Goal: Information Seeking & Learning: Compare options

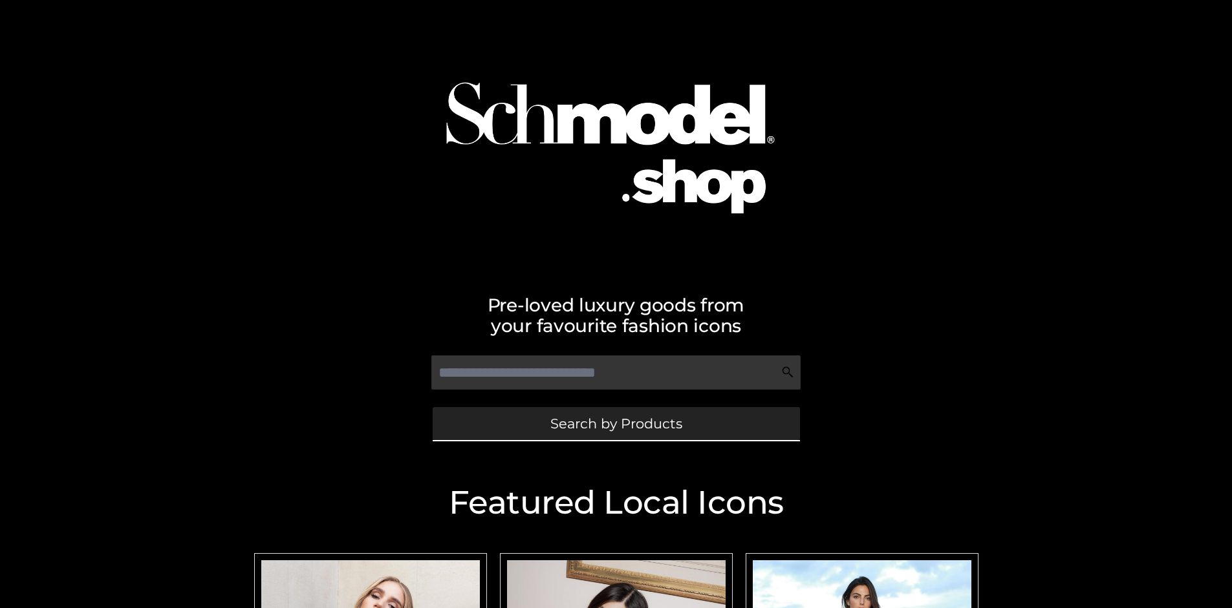
click at [615, 423] on span "Search by Products" at bounding box center [616, 424] width 132 height 14
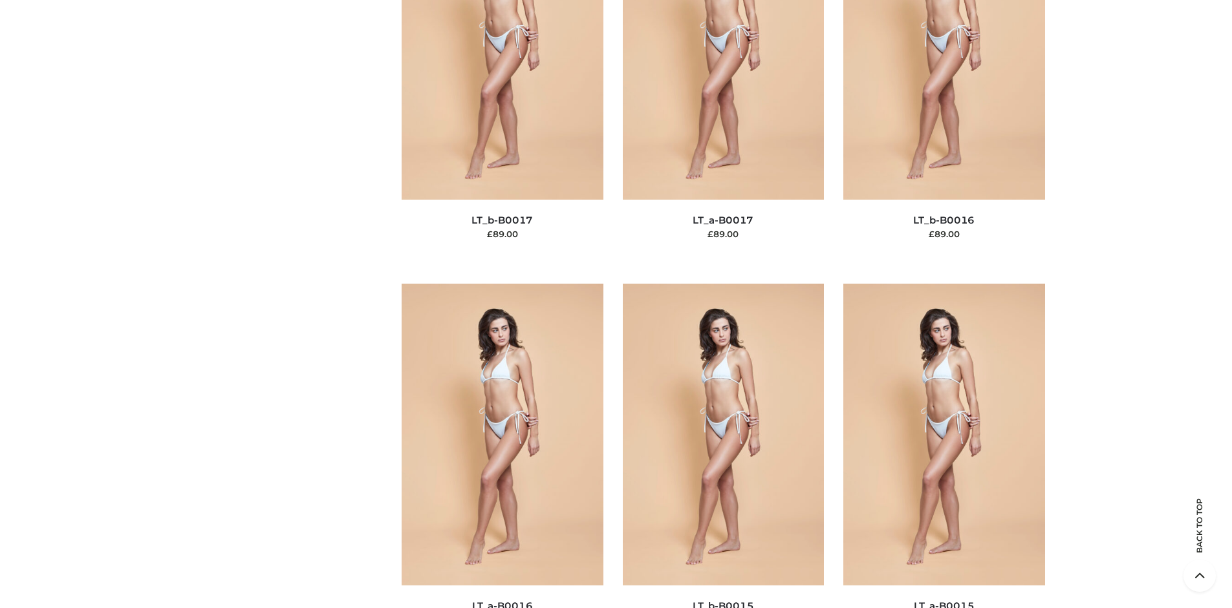
scroll to position [4338, 0]
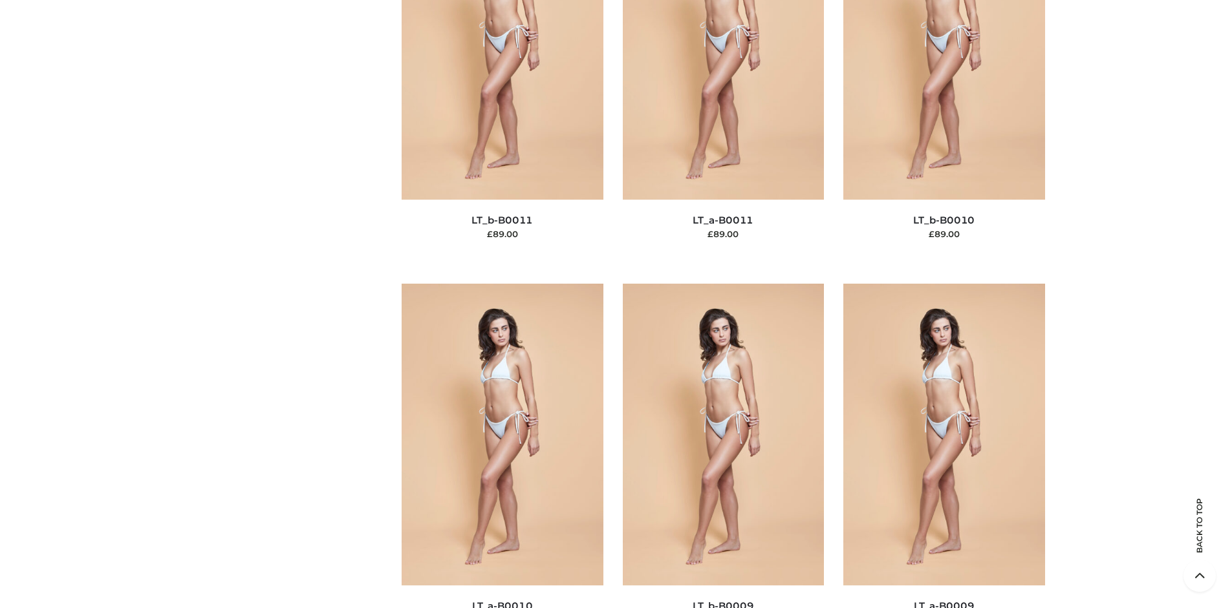
scroll to position [195, 0]
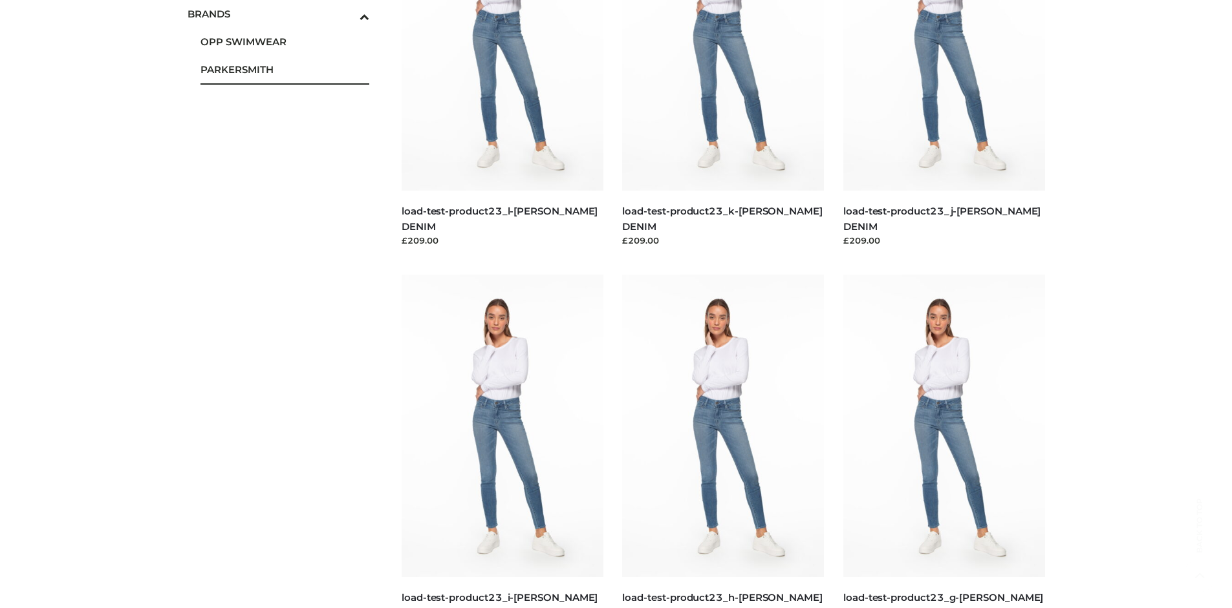
click at [284, 69] on span "PARKERSMITH" at bounding box center [284, 69] width 169 height 15
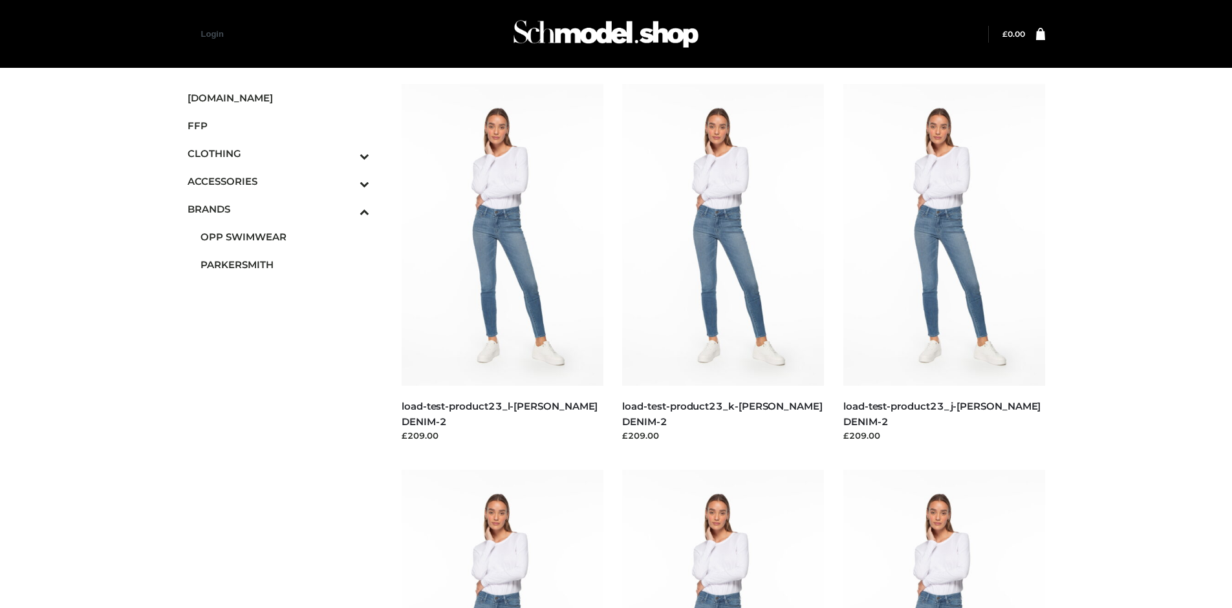
scroll to position [994, 0]
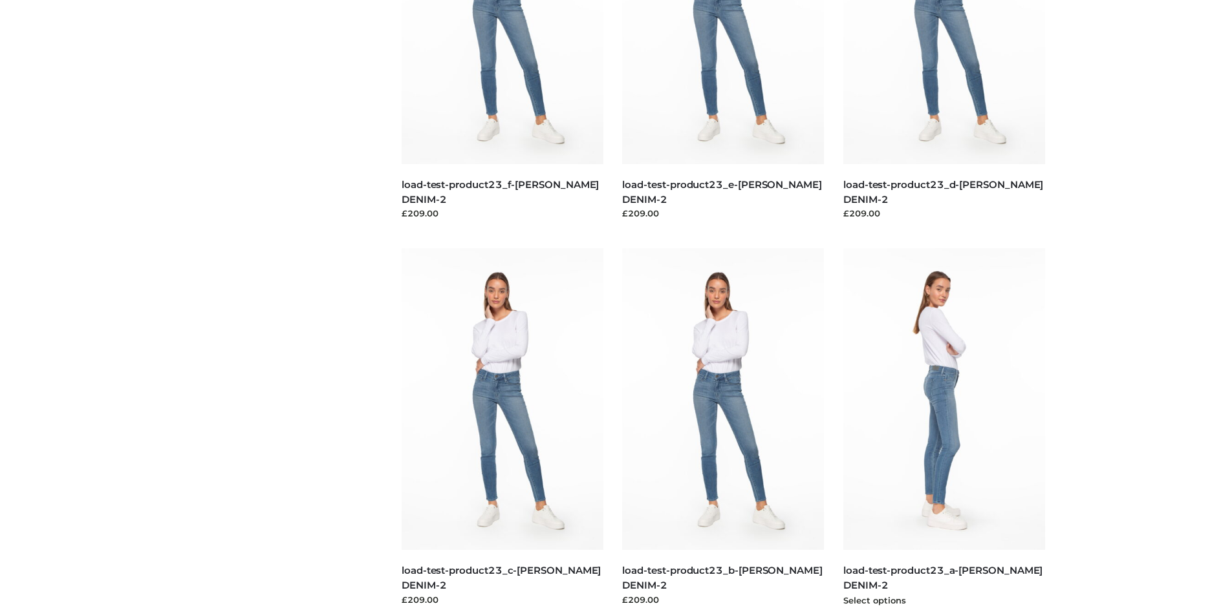
click at [943, 428] on img at bounding box center [944, 399] width 202 height 302
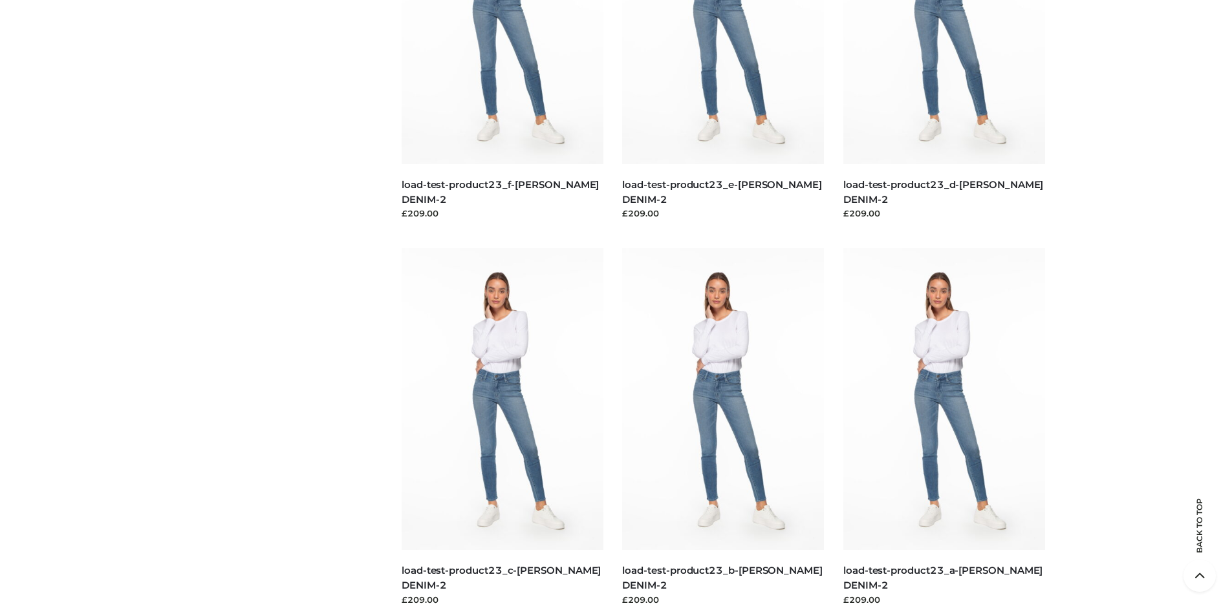
scroll to position [0, 0]
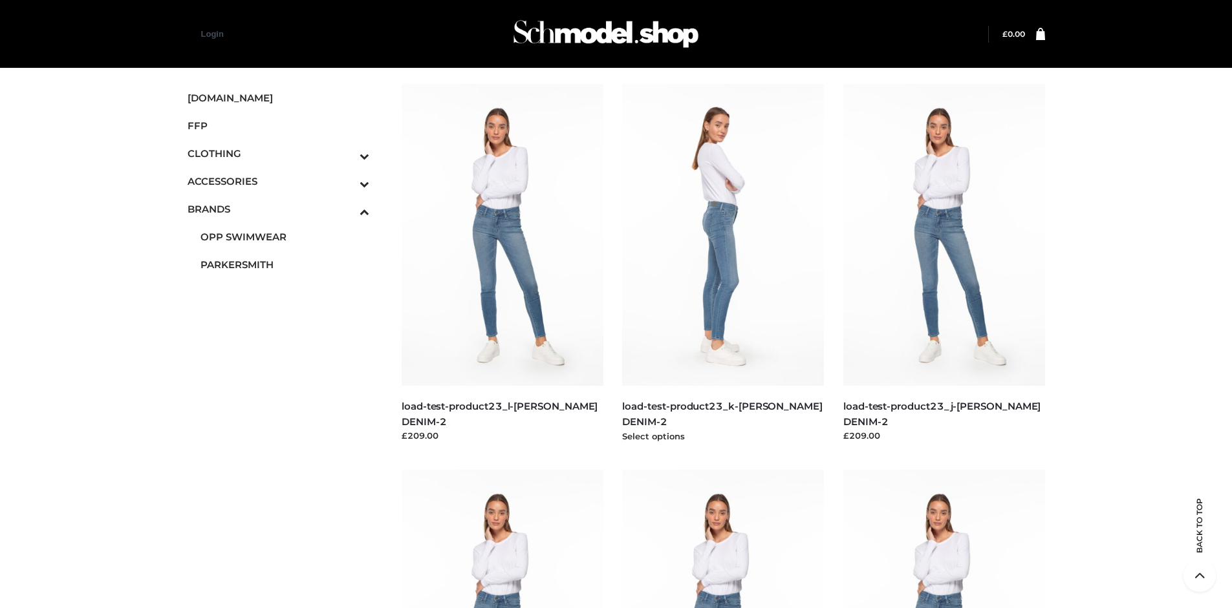
click at [723, 264] on img at bounding box center [723, 235] width 202 height 302
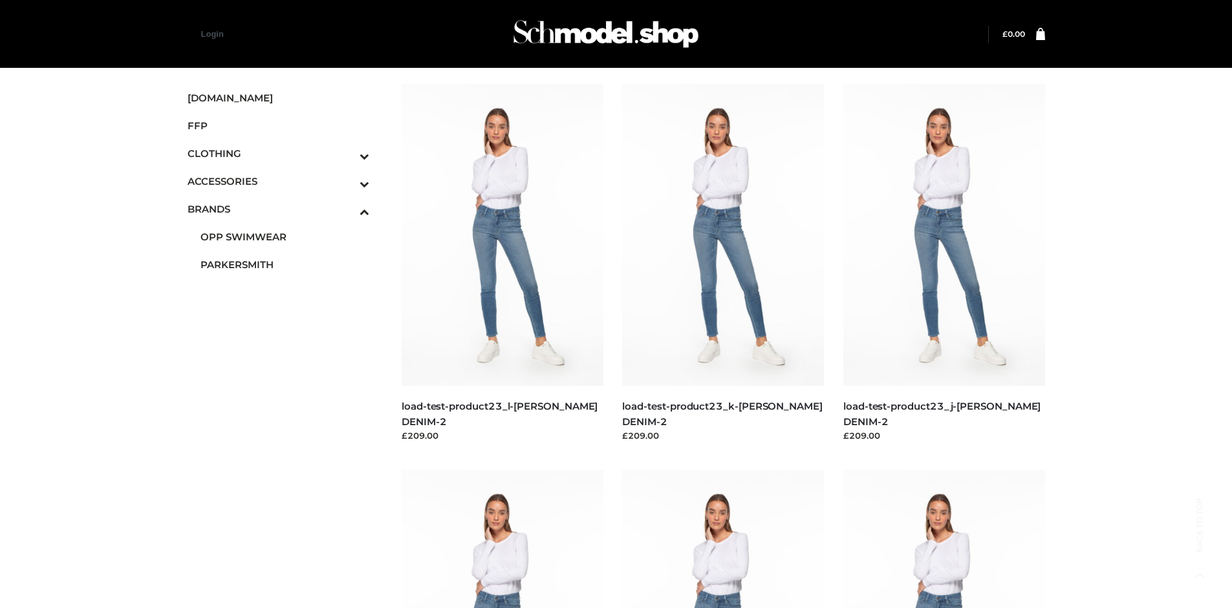
scroll to position [608, 0]
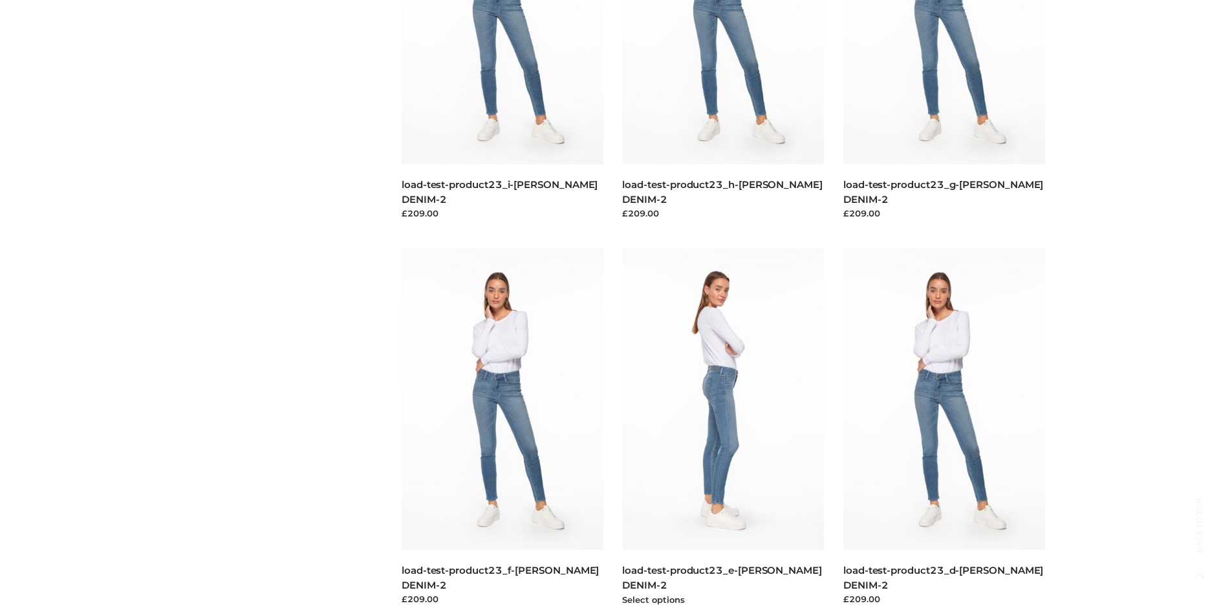
click at [723, 428] on img at bounding box center [723, 399] width 202 height 302
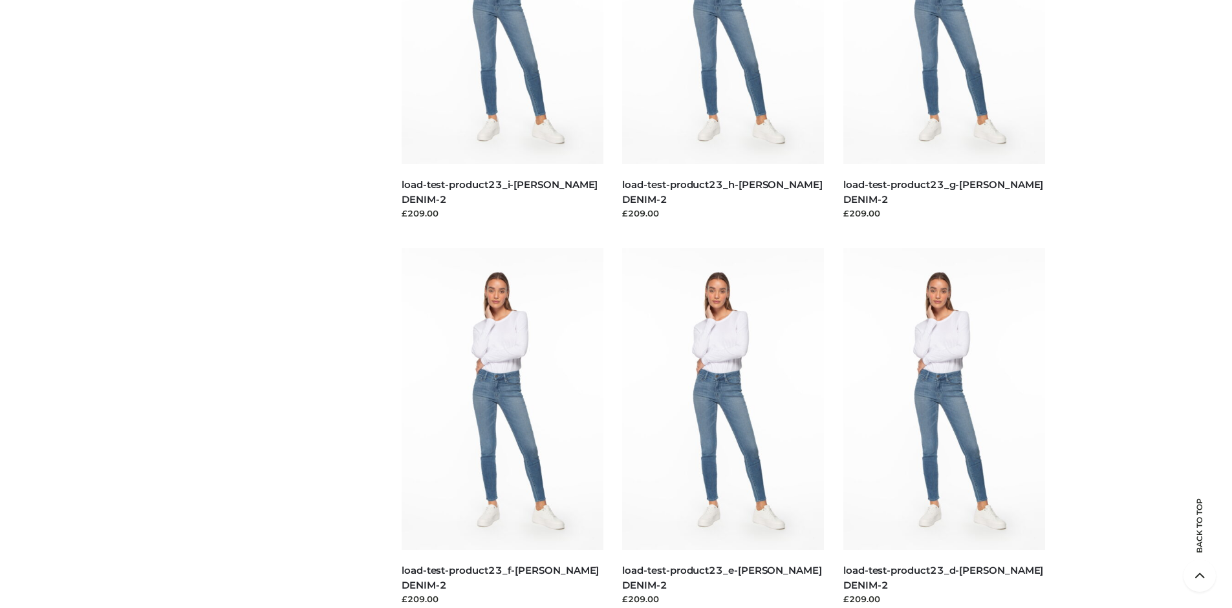
scroll to position [994, 0]
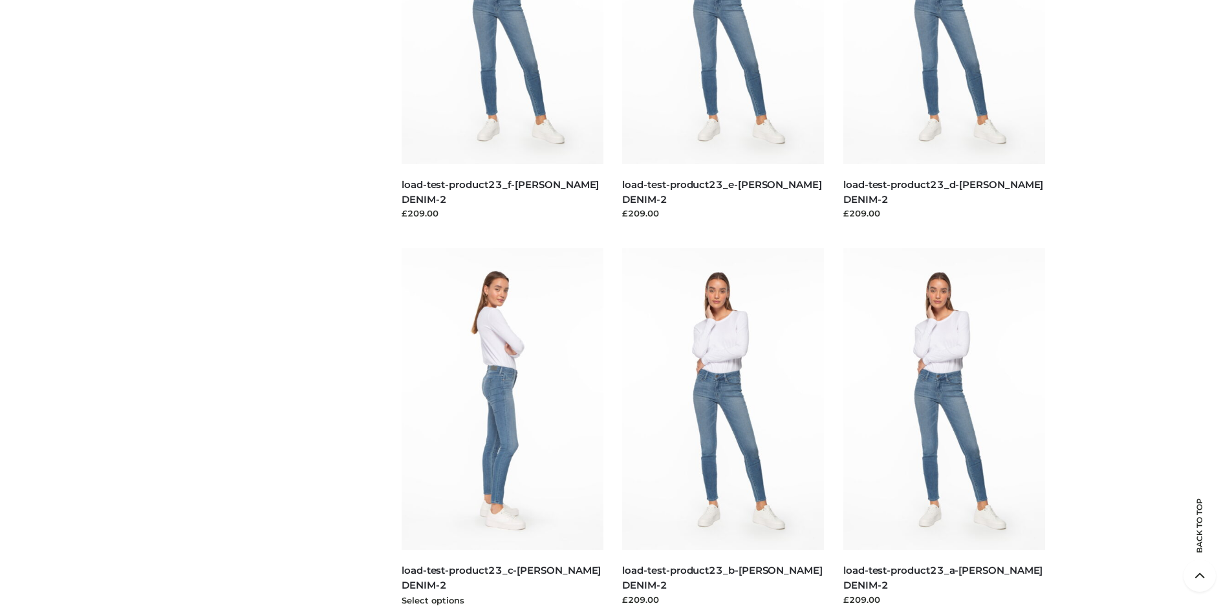
click at [502, 428] on img at bounding box center [502, 399] width 202 height 302
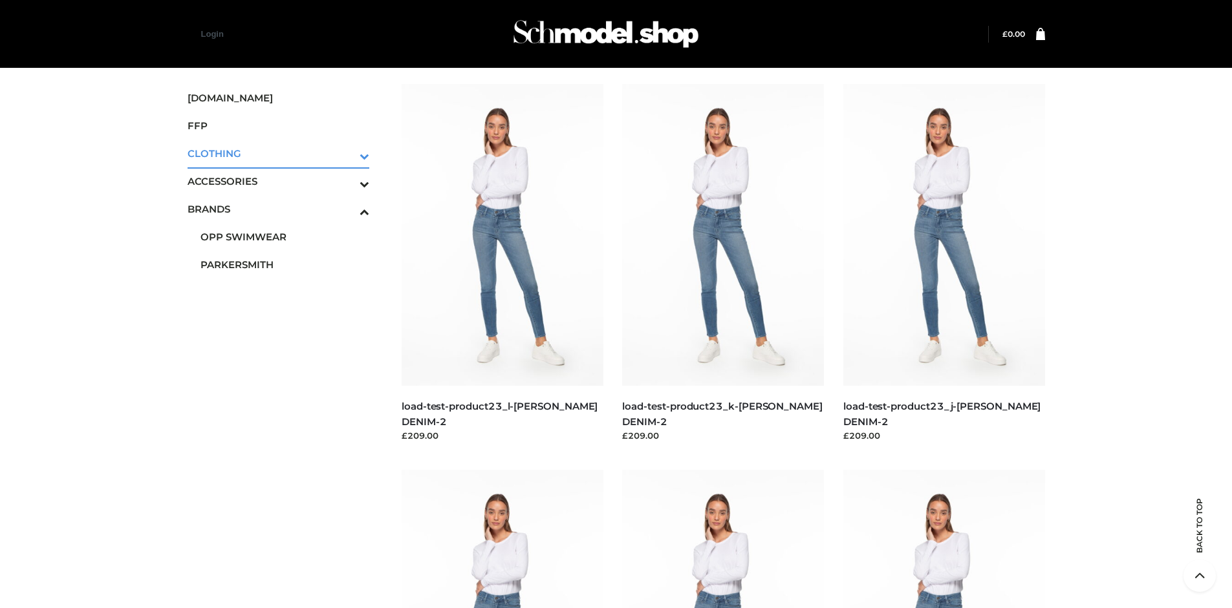
click at [347, 153] on icon "Toggle Submenu" at bounding box center [296, 156] width 145 height 15
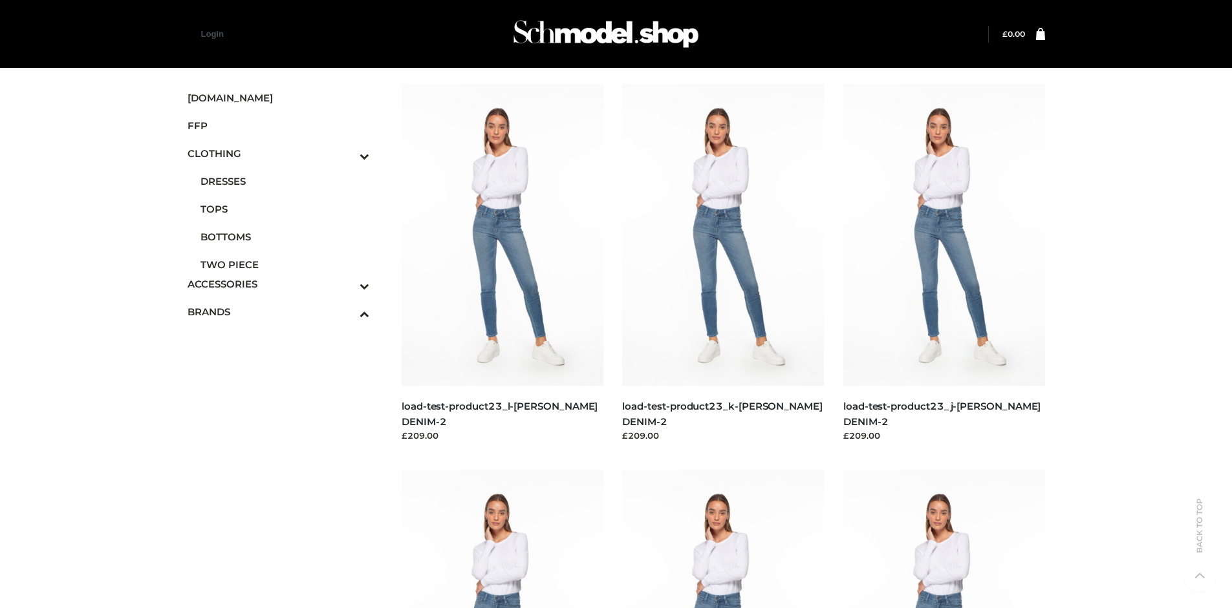
click at [284, 264] on span "TWO PIECE" at bounding box center [284, 264] width 169 height 15
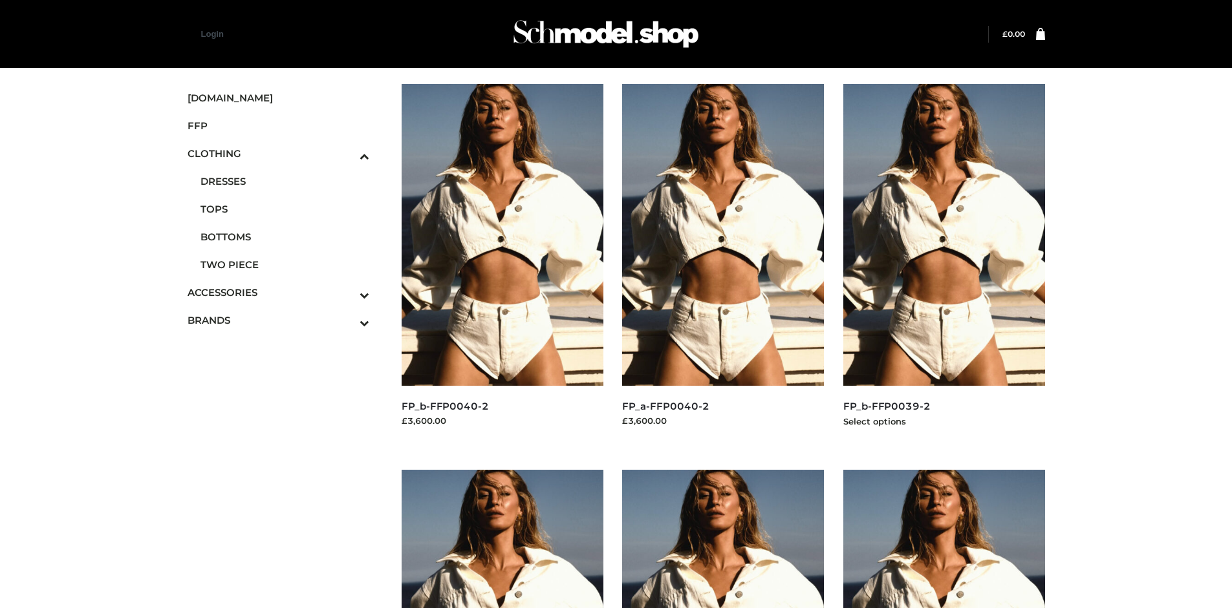
click at [943, 264] on img at bounding box center [944, 235] width 202 height 302
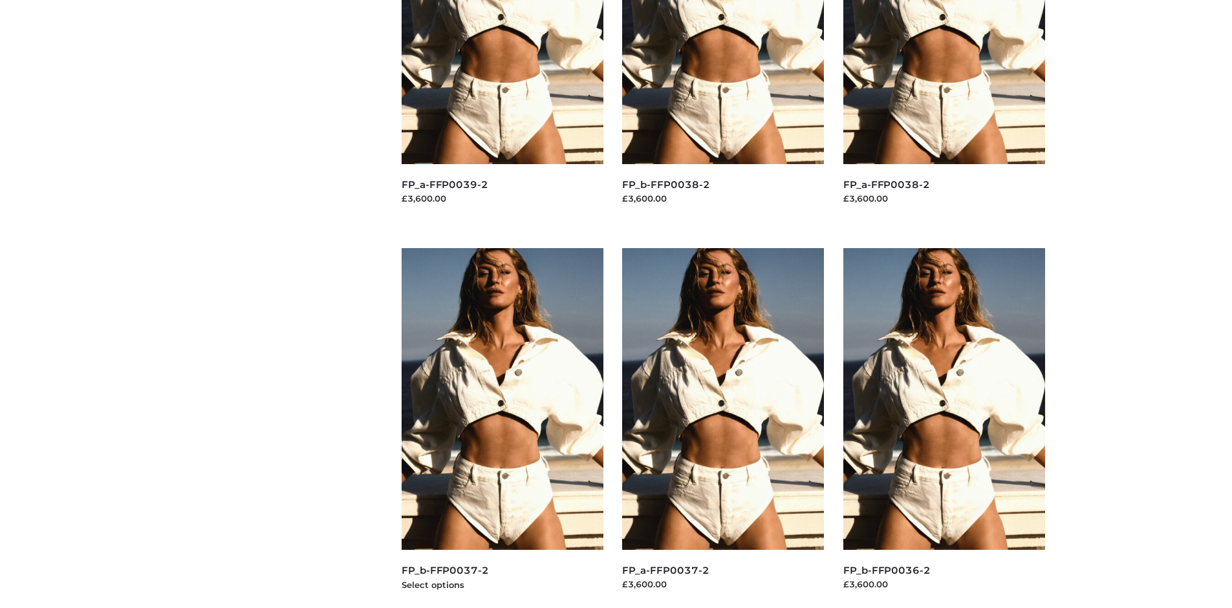
click at [502, 428] on img at bounding box center [502, 399] width 202 height 302
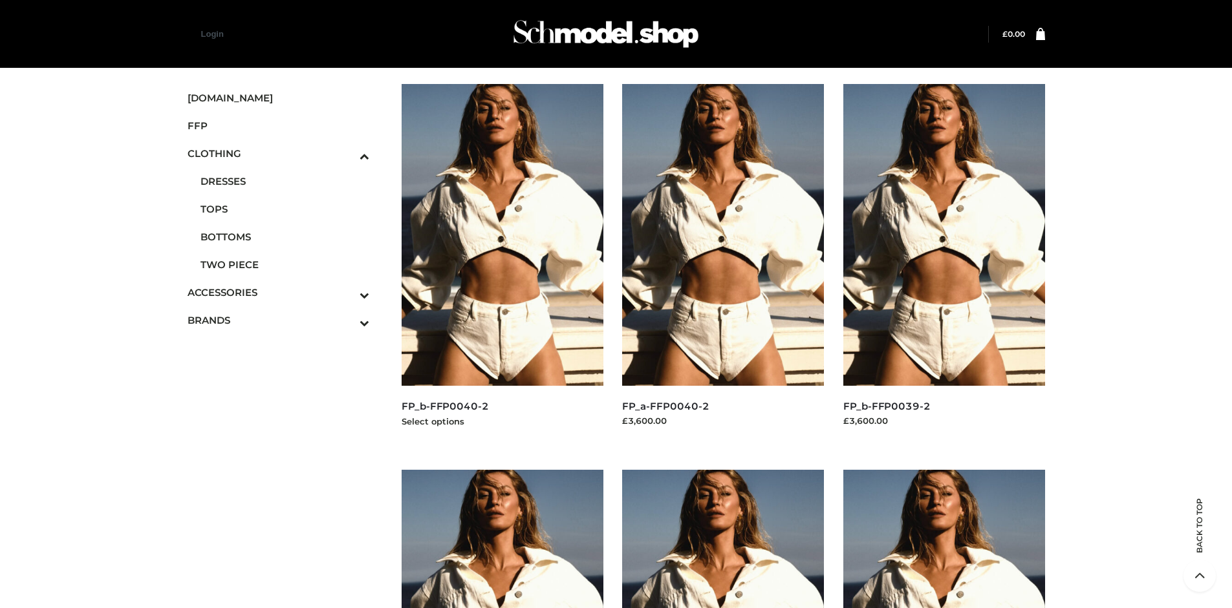
click at [502, 264] on img at bounding box center [502, 235] width 202 height 302
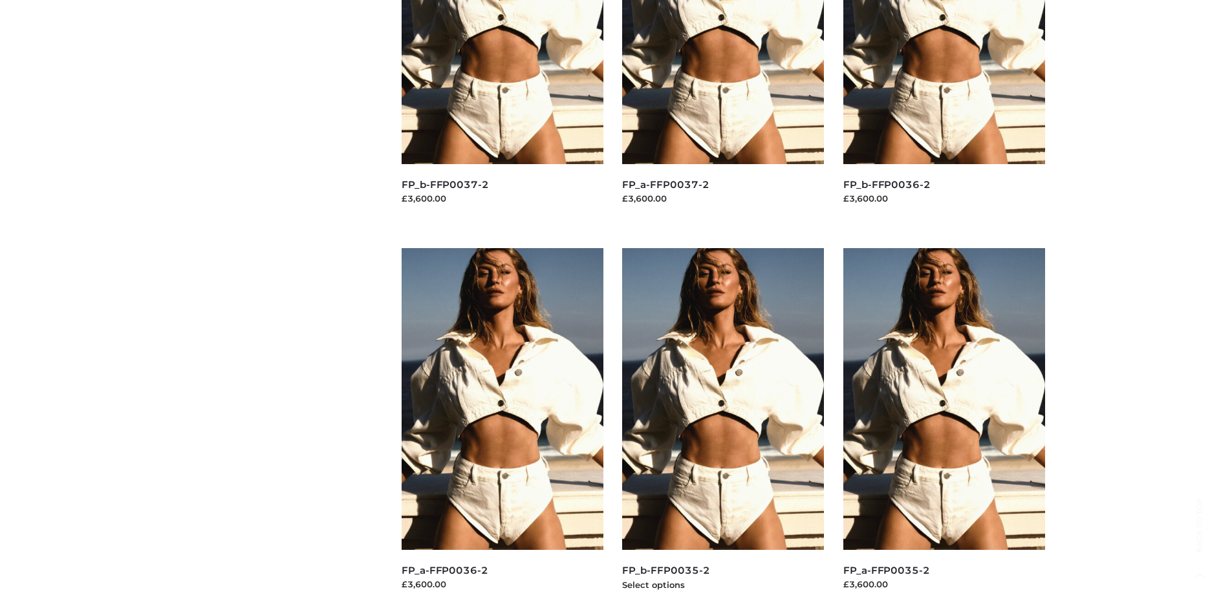
click at [723, 428] on img at bounding box center [723, 399] width 202 height 302
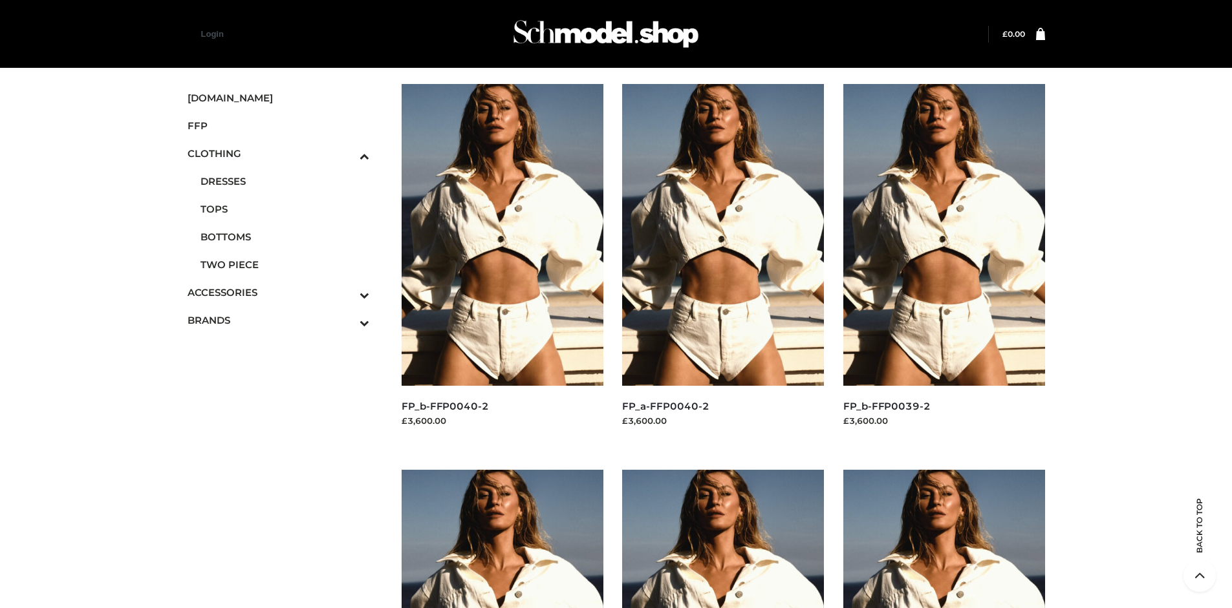
click at [0, 0] on span "BAGS" at bounding box center [0, 0] width 0 height 0
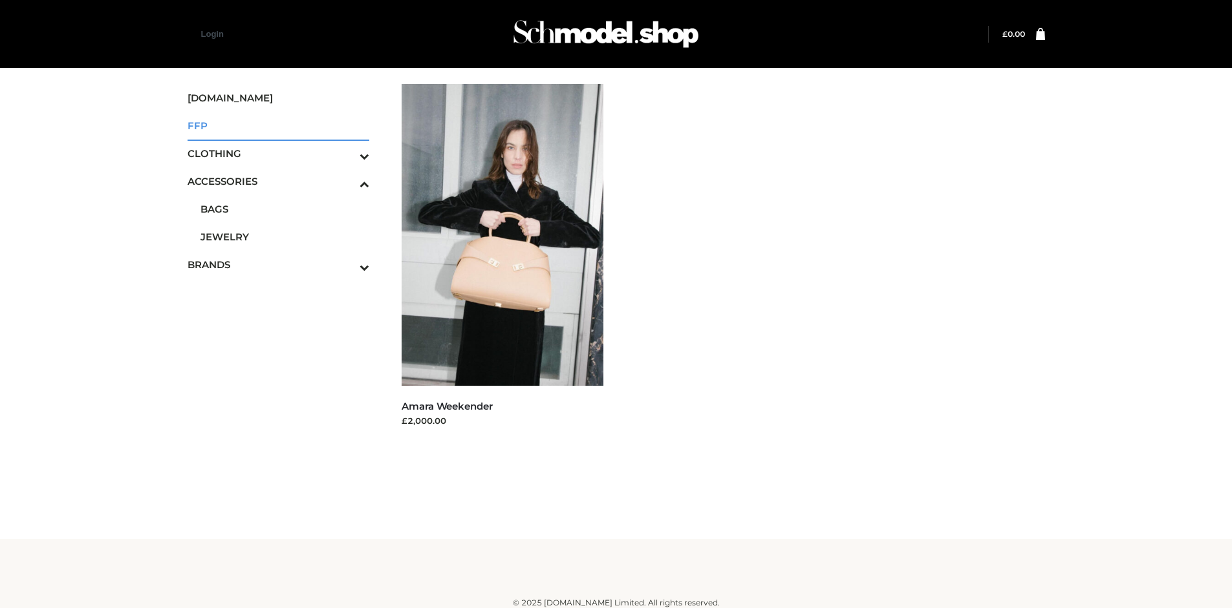
click at [278, 125] on span "FFP" at bounding box center [278, 125] width 182 height 15
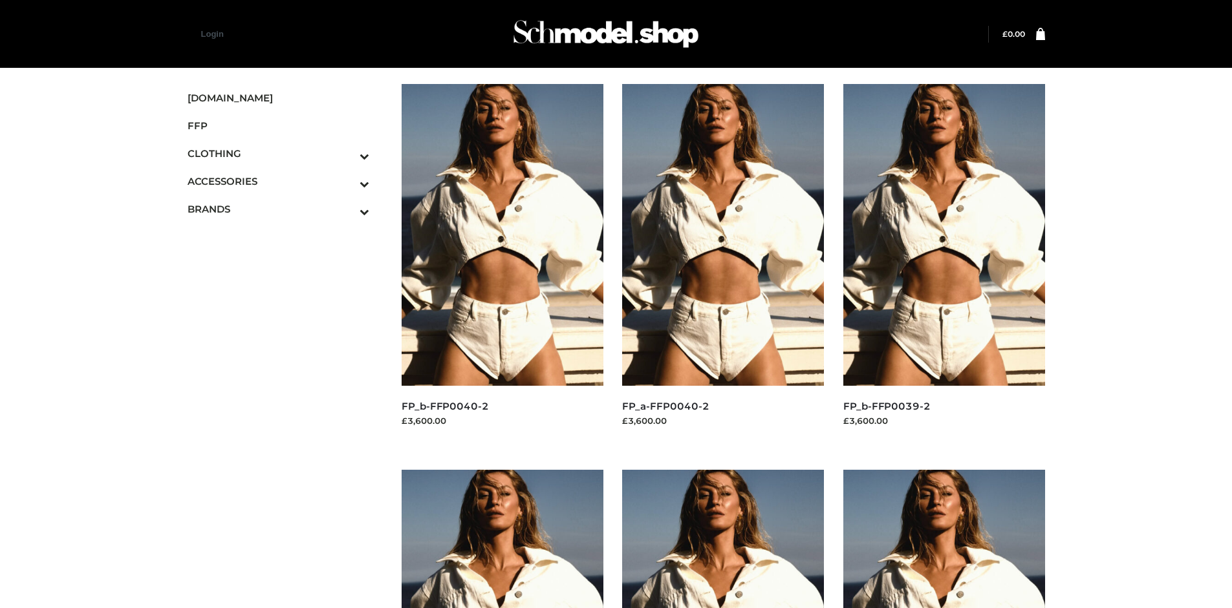
scroll to position [608, 0]
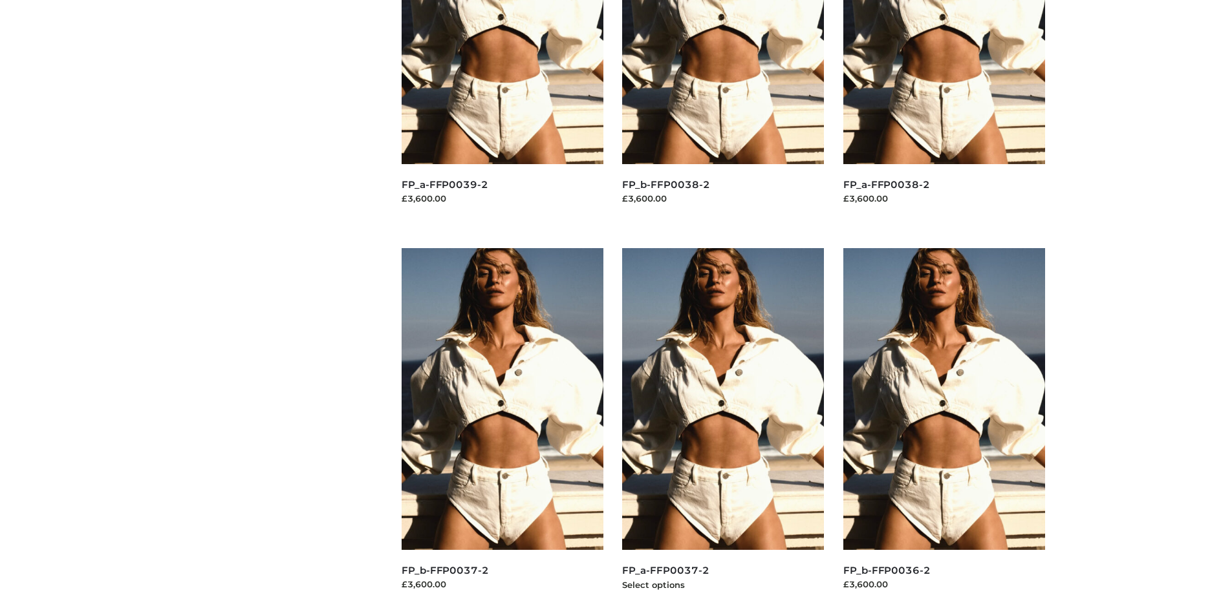
click at [723, 428] on img at bounding box center [723, 399] width 202 height 302
click at [943, 428] on img at bounding box center [944, 399] width 202 height 302
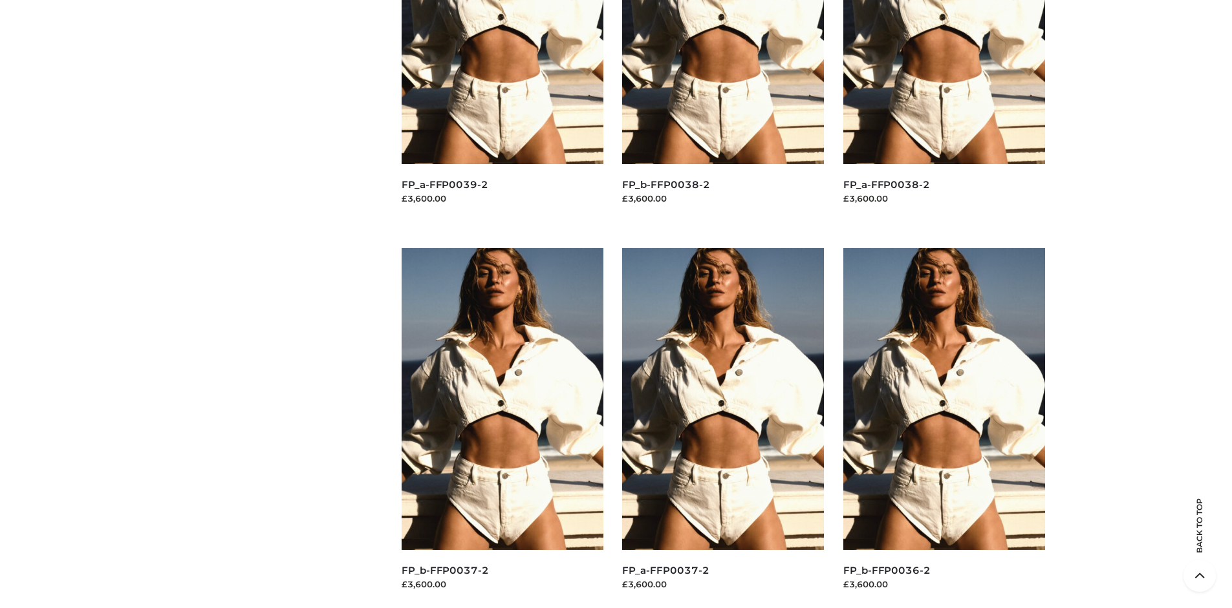
scroll to position [0, 0]
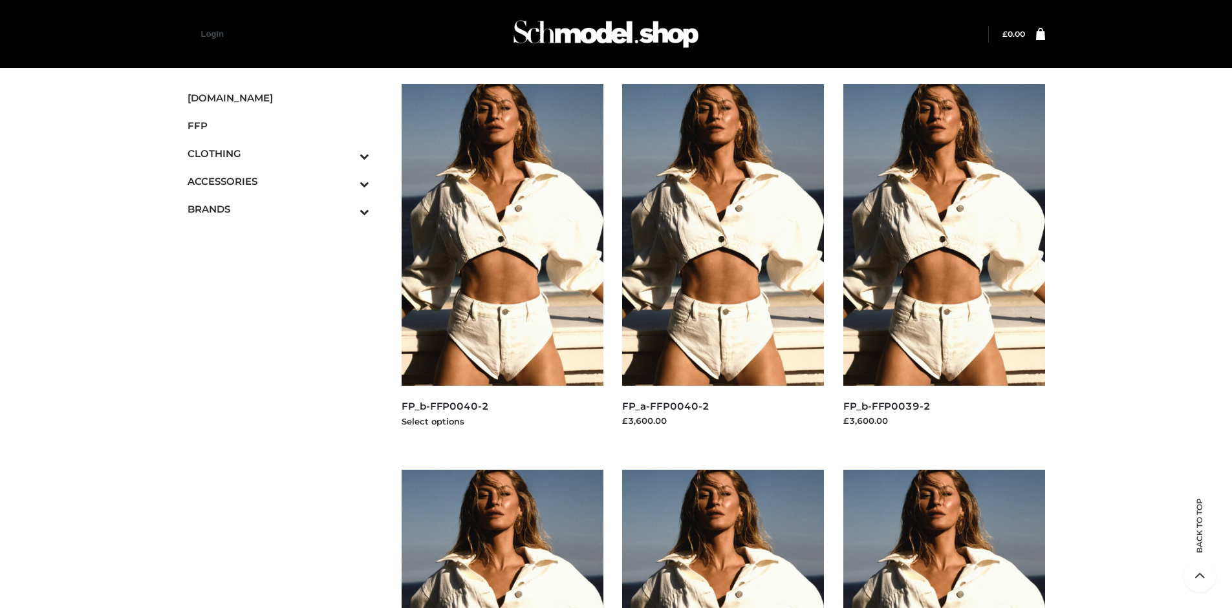
click at [502, 264] on img at bounding box center [502, 235] width 202 height 302
